Goal: Transaction & Acquisition: Purchase product/service

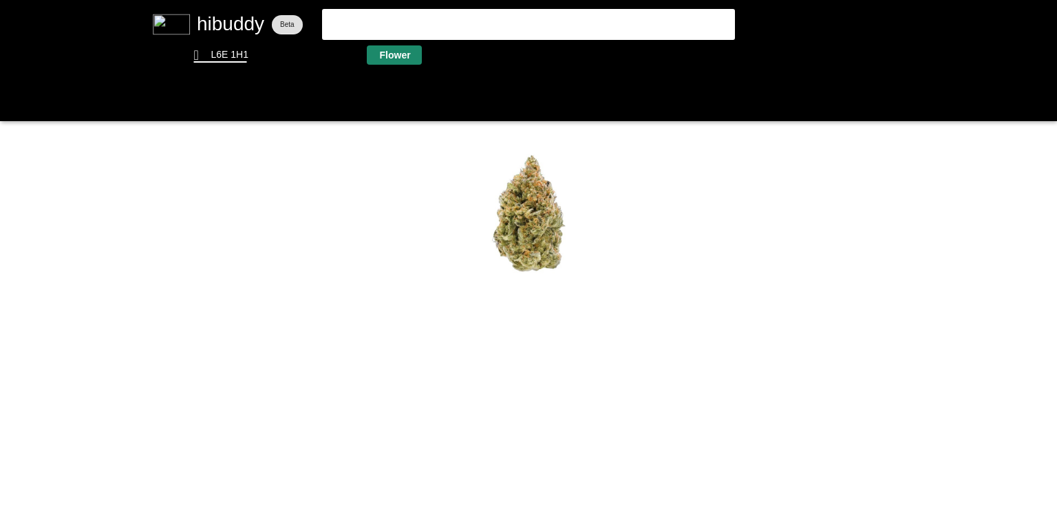
click at [400, 54] on flt-glass-pane at bounding box center [528, 254] width 1057 height 508
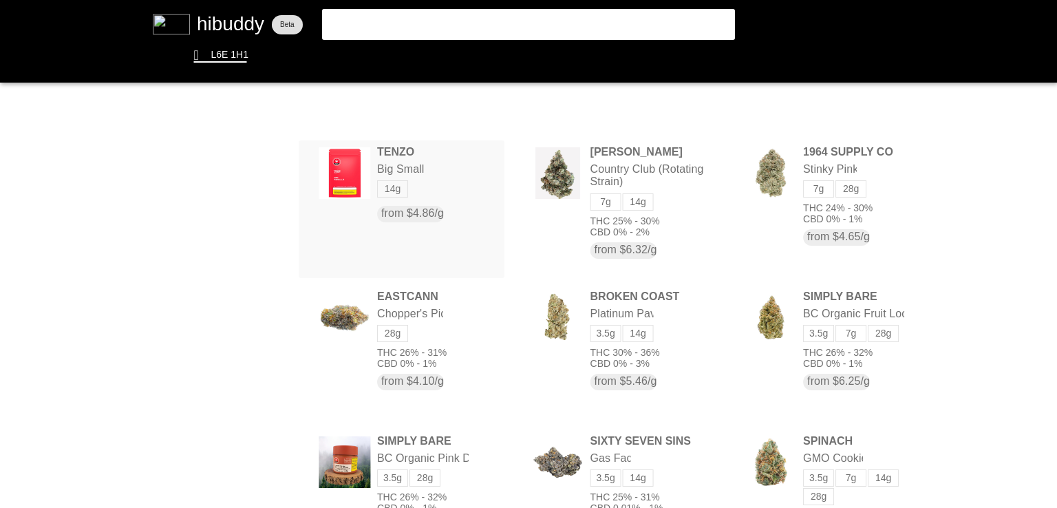
click at [406, 167] on flt-glass-pane at bounding box center [528, 254] width 1057 height 508
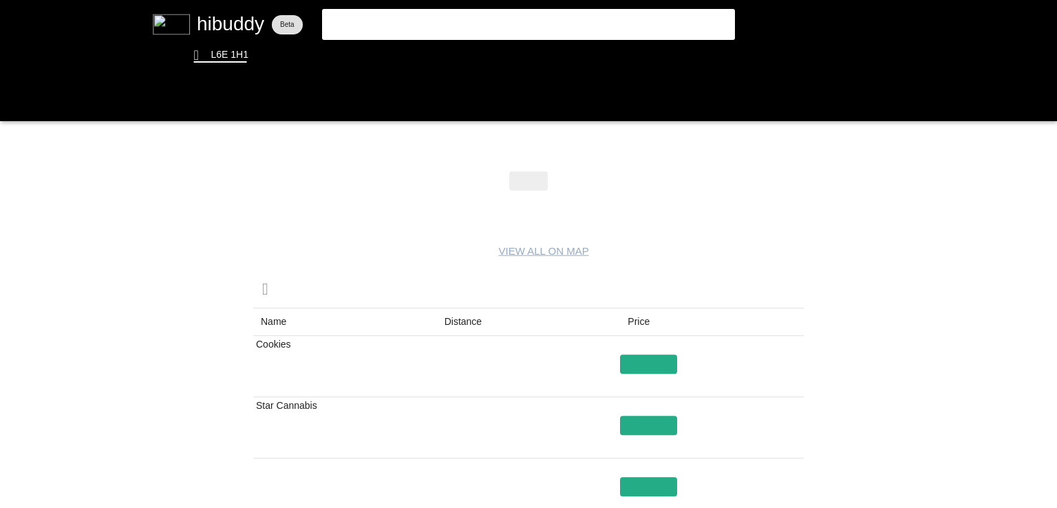
click at [455, 323] on flt-glass-pane at bounding box center [528, 254] width 1057 height 508
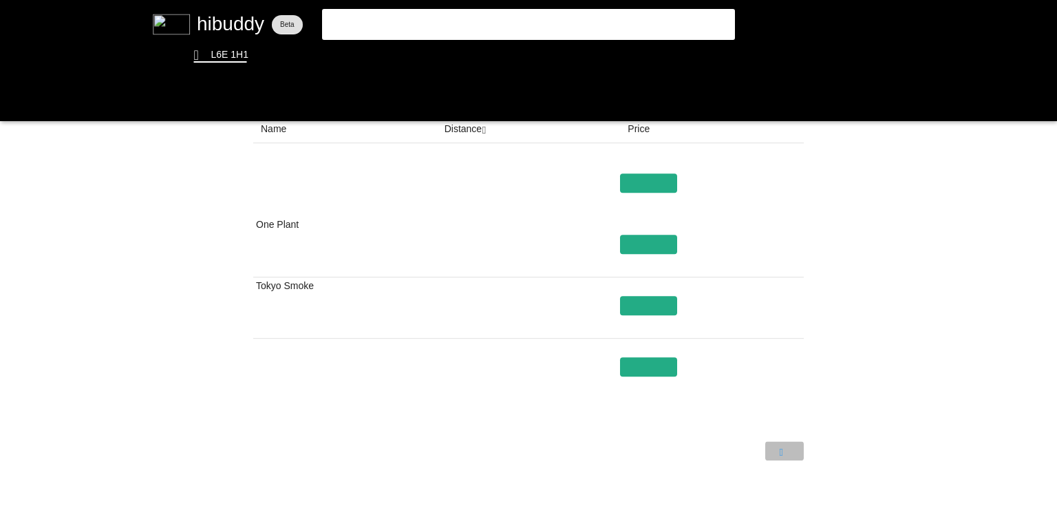
click at [781, 453] on flt-glass-pane at bounding box center [528, 254] width 1057 height 508
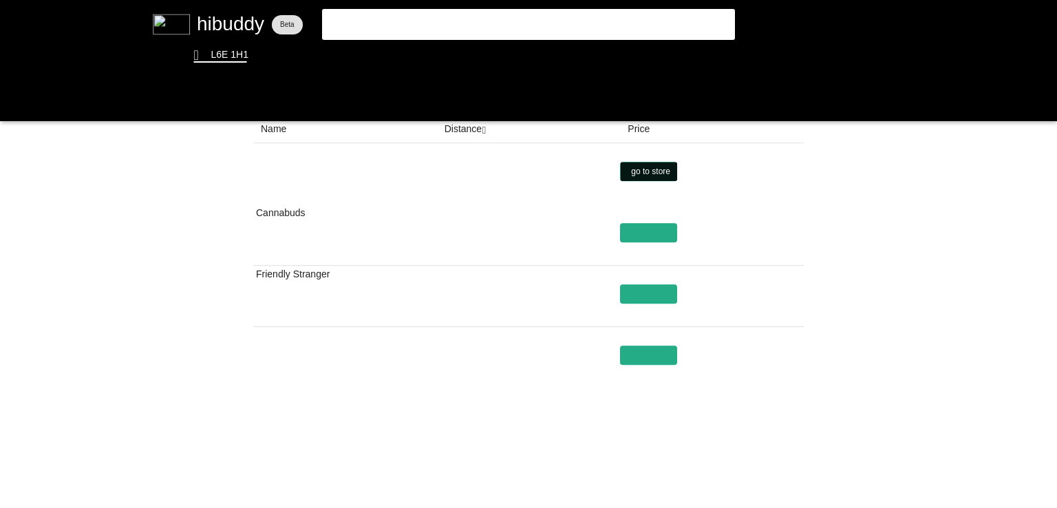
click at [650, 177] on flt-glass-pane at bounding box center [528, 254] width 1057 height 508
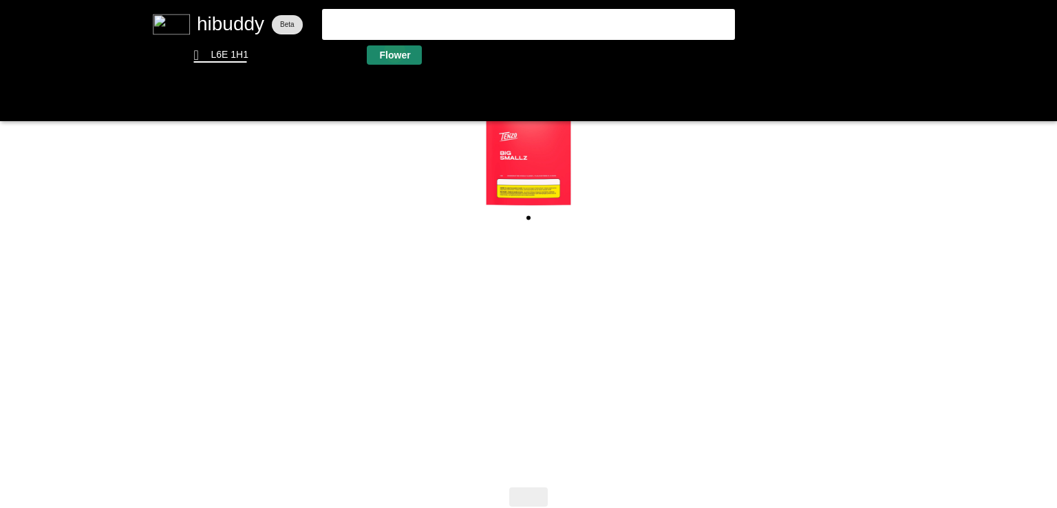
click at [394, 51] on flt-glass-pane at bounding box center [528, 254] width 1057 height 508
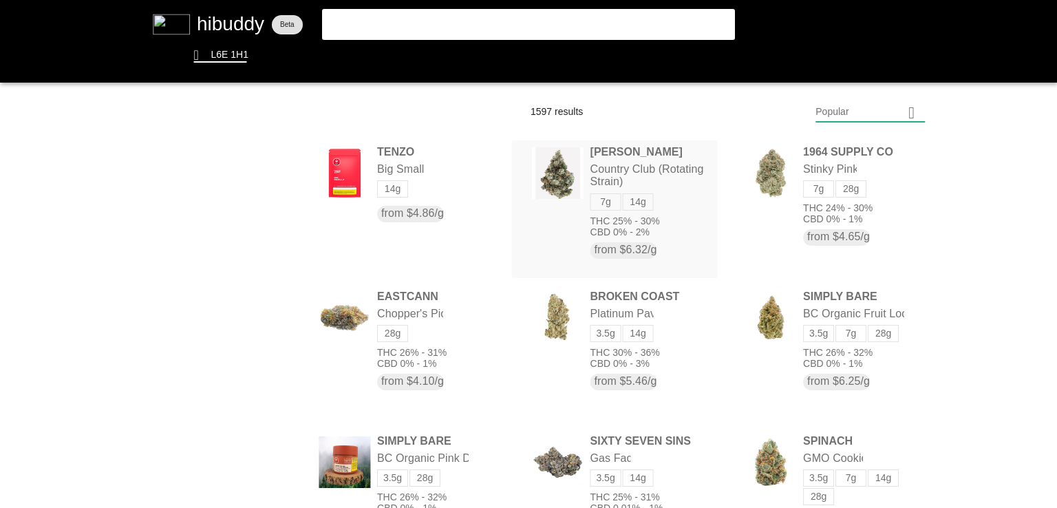
click at [627, 182] on flt-glass-pane at bounding box center [528, 254] width 1057 height 508
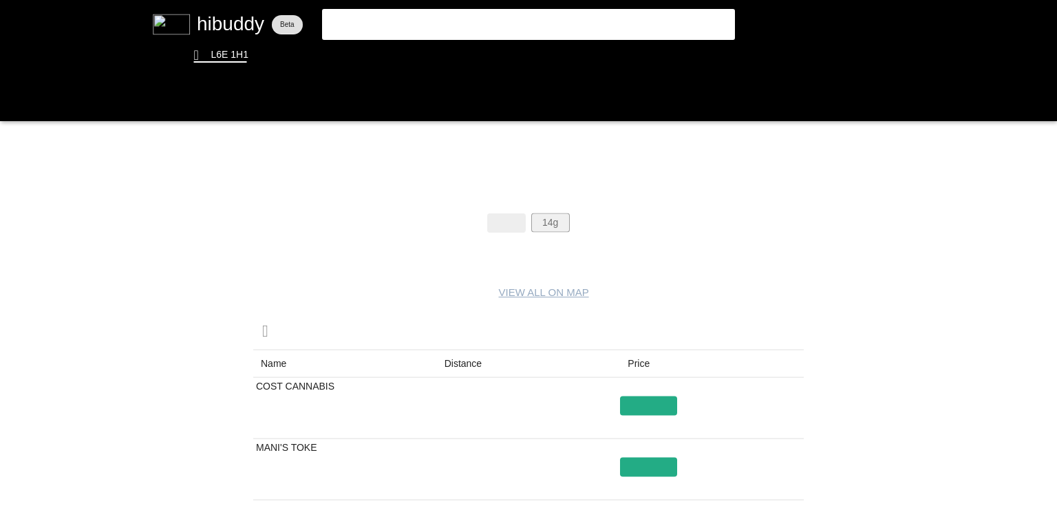
click at [553, 215] on flt-glass-pane at bounding box center [528, 254] width 1057 height 508
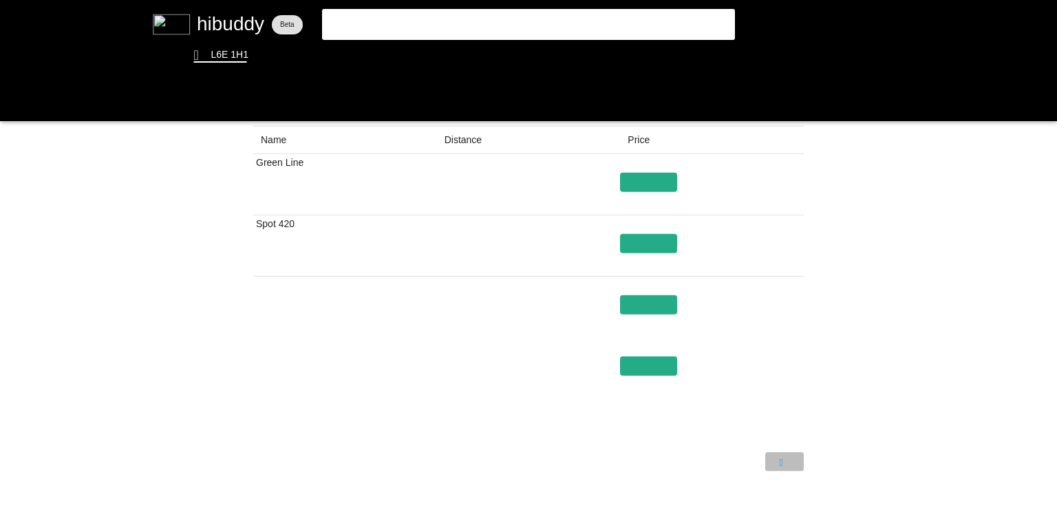
click at [790, 464] on flt-glass-pane at bounding box center [528, 254] width 1057 height 508
click at [644, 312] on flt-glass-pane at bounding box center [528, 254] width 1057 height 508
